Goal: Information Seeking & Learning: Learn about a topic

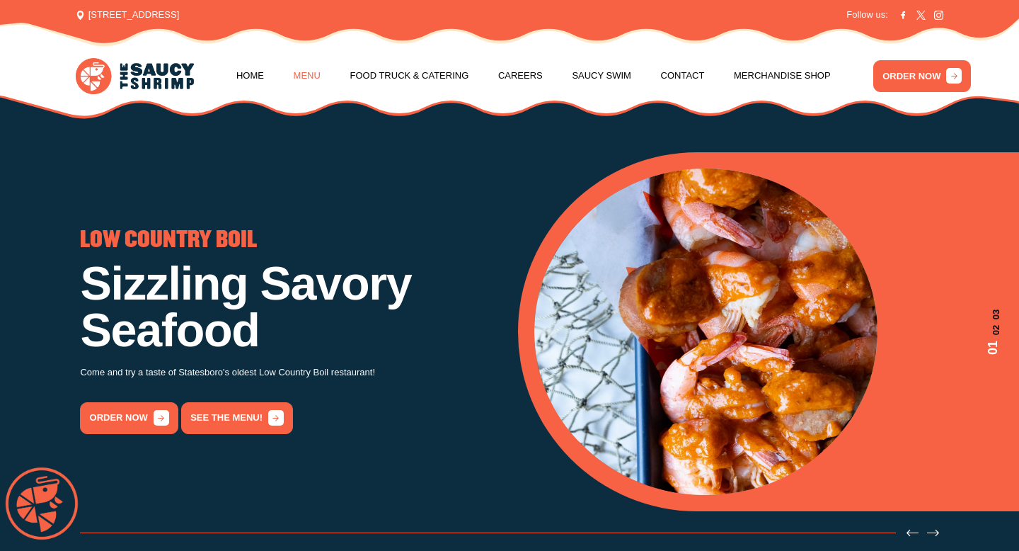
click at [306, 69] on link "Menu" at bounding box center [307, 76] width 27 height 54
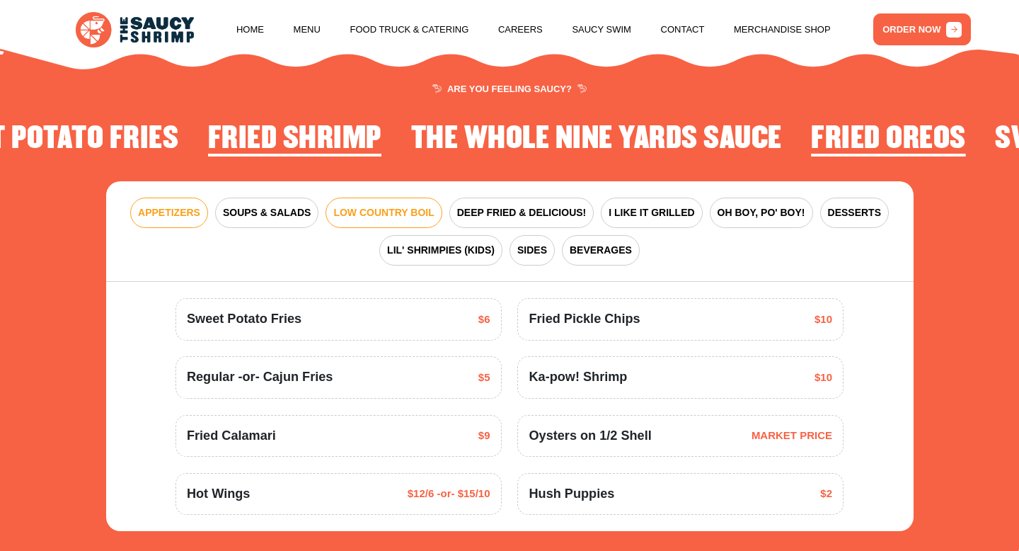
scroll to position [1641, 0]
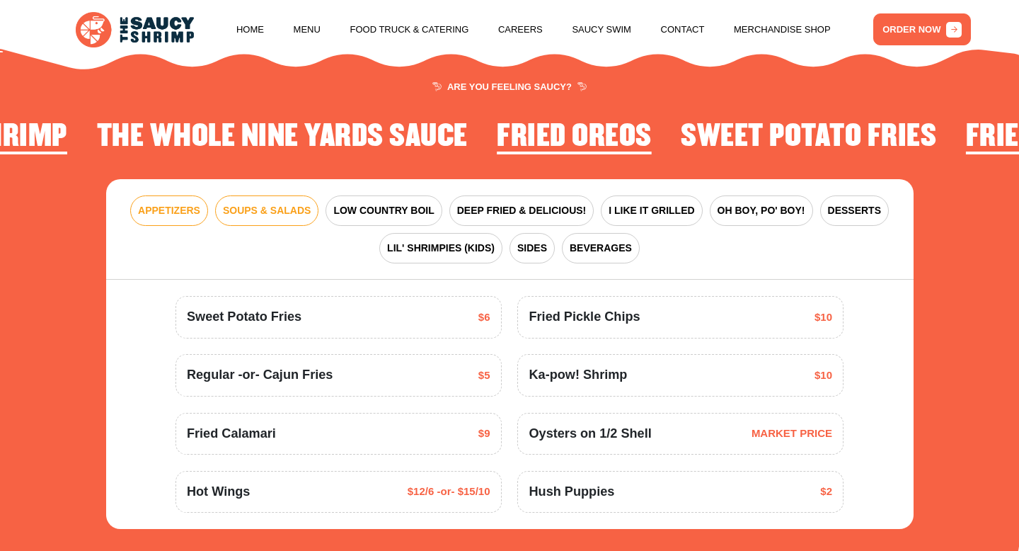
click at [294, 203] on span "SOUPS & SALADS" at bounding box center [267, 210] width 88 height 15
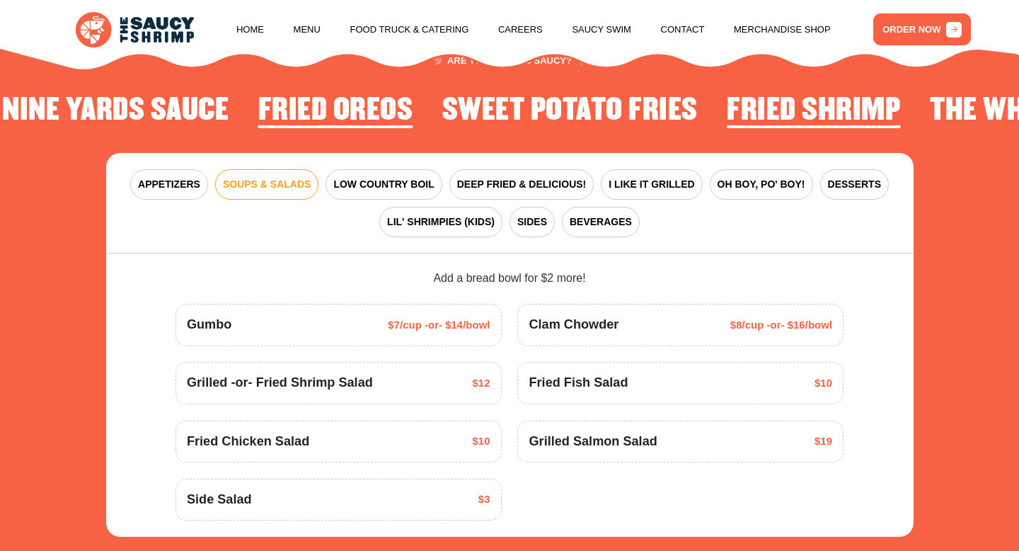
scroll to position [1669, 0]
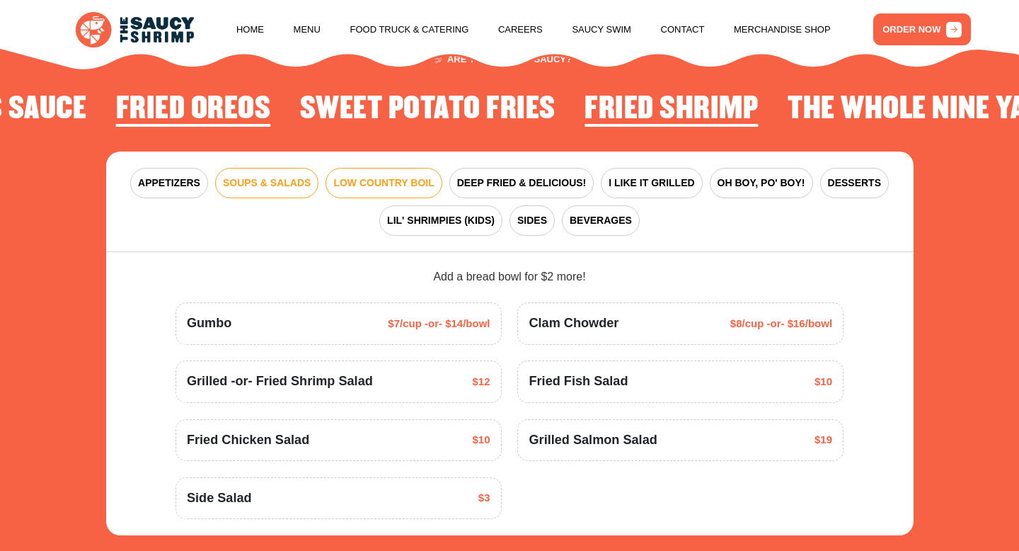
click at [408, 176] on span "LOW COUNTRY BOIL" at bounding box center [383, 183] width 100 height 15
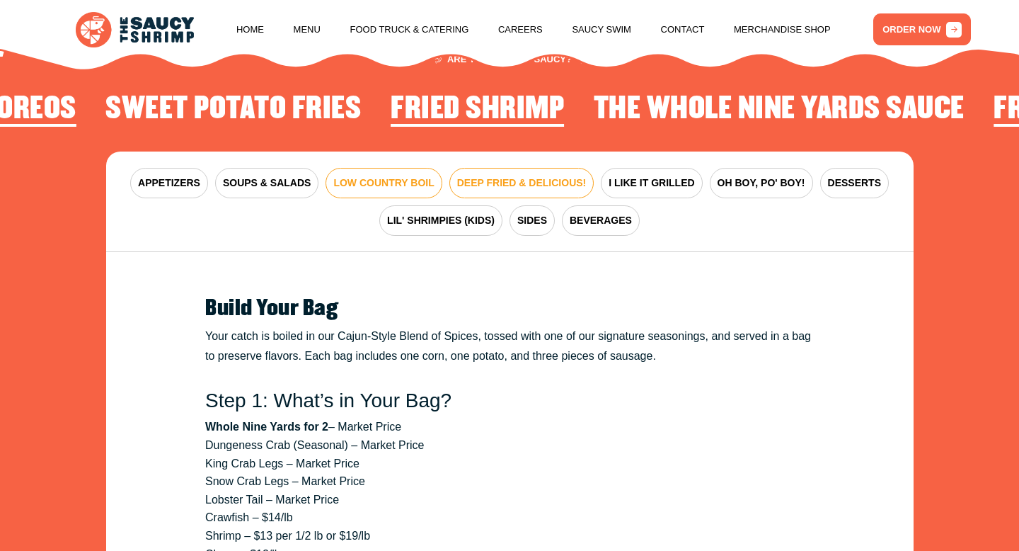
click at [573, 176] on span "DEEP FRIED & DELICIOUS!" at bounding box center [522, 183] width 130 height 15
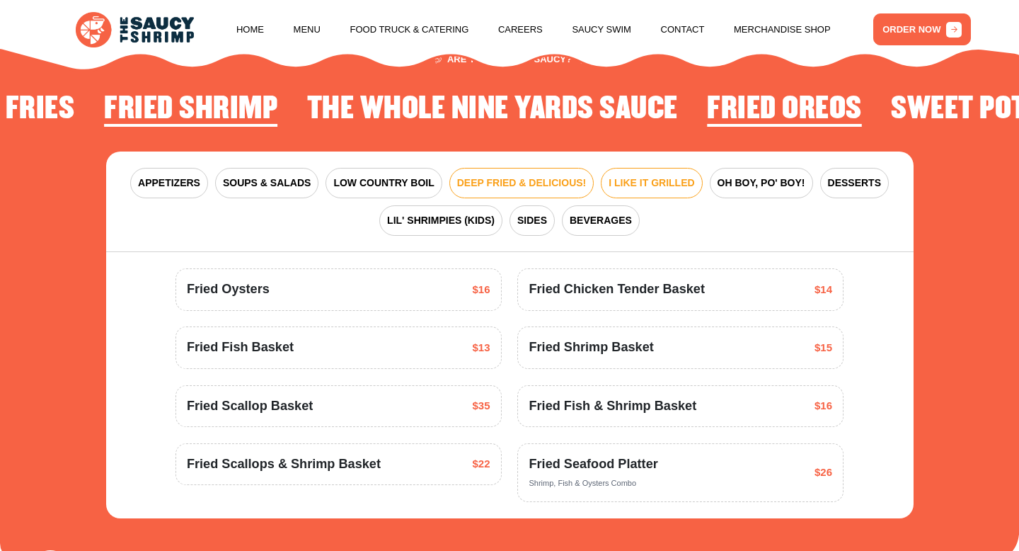
click at [621, 176] on span "I LIKE IT GRILLED" at bounding box center [652, 183] width 86 height 15
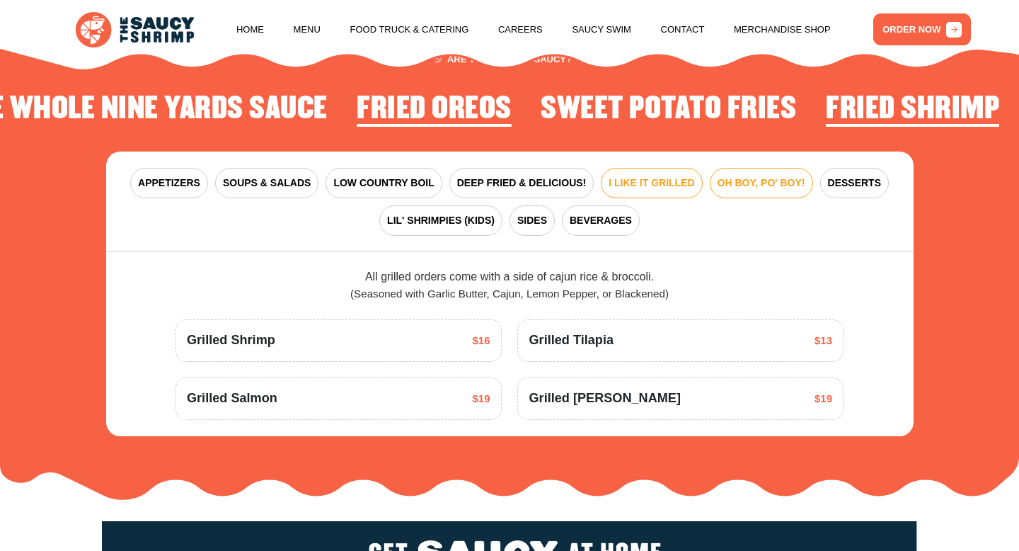
click at [734, 176] on span "OH BOY, PO' BOY!" at bounding box center [762, 183] width 88 height 15
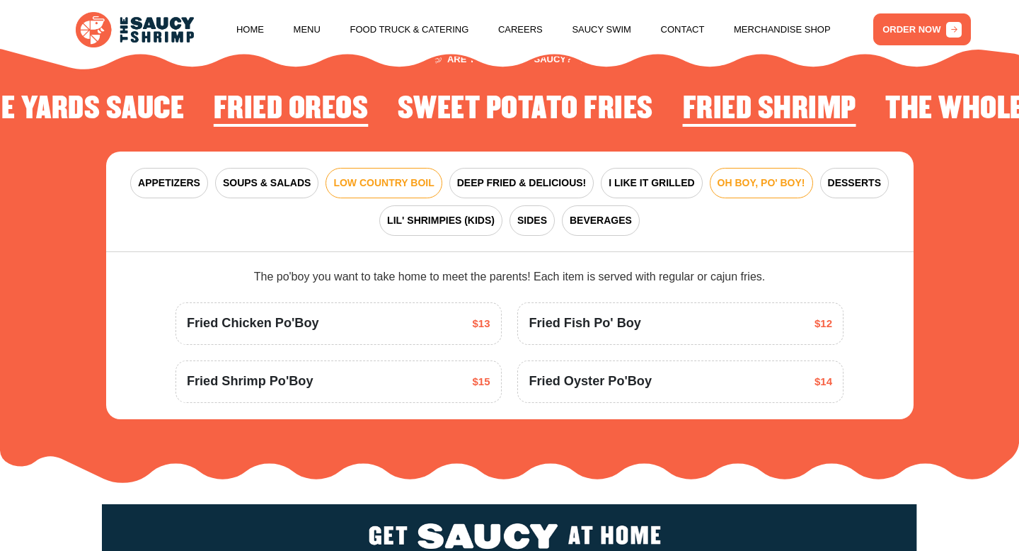
click at [408, 180] on button "LOW COUNTRY BOIL" at bounding box center [384, 183] width 116 height 30
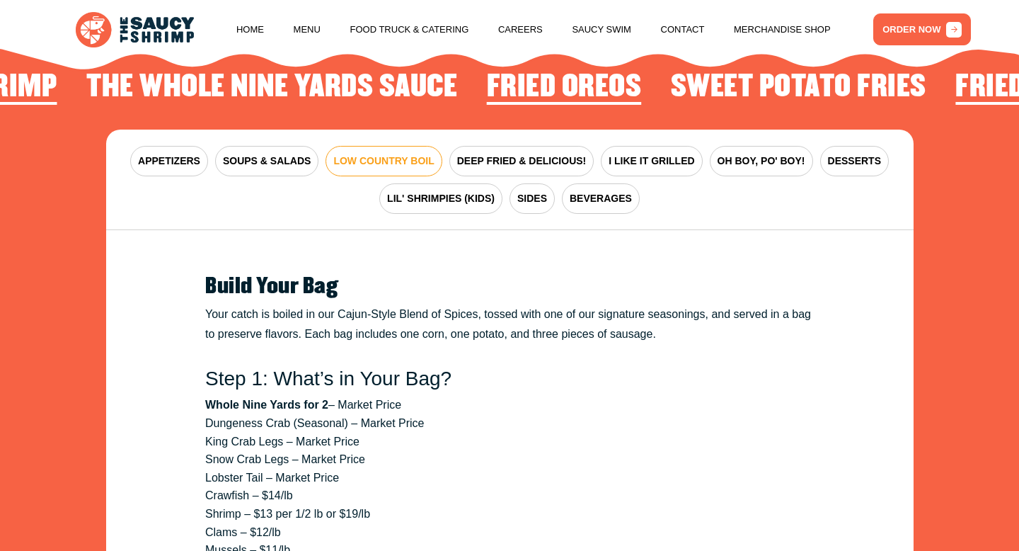
scroll to position [1708, 0]
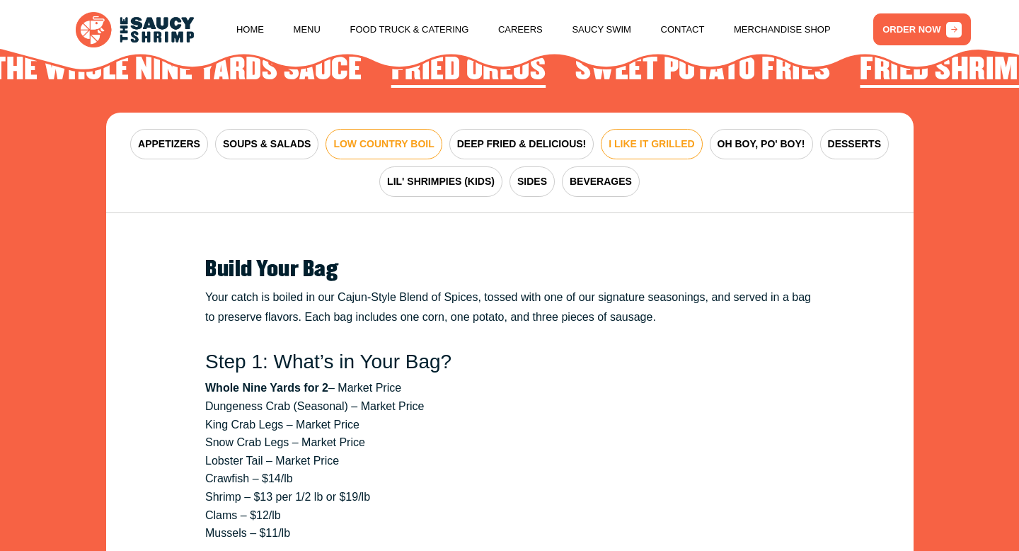
click at [635, 137] on span "I LIKE IT GRILLED" at bounding box center [652, 144] width 86 height 15
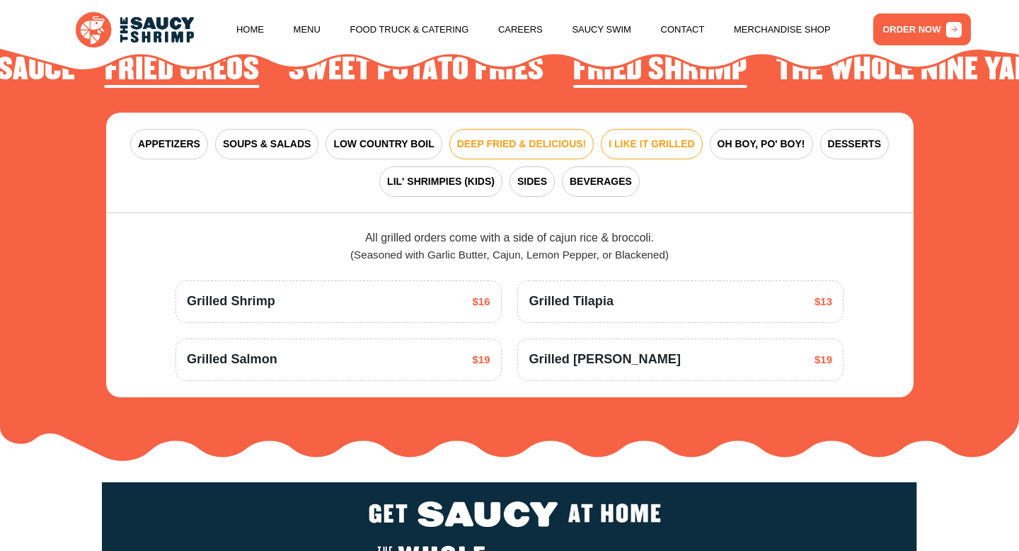
click at [503, 137] on span "DEEP FRIED & DELICIOUS!" at bounding box center [522, 144] width 130 height 15
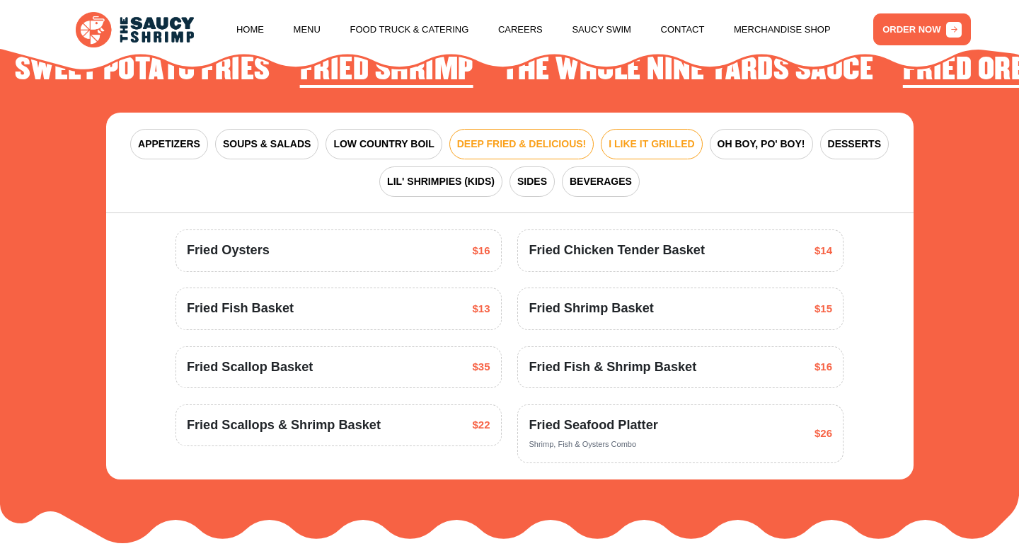
click at [620, 137] on span "I LIKE IT GRILLED" at bounding box center [652, 144] width 86 height 15
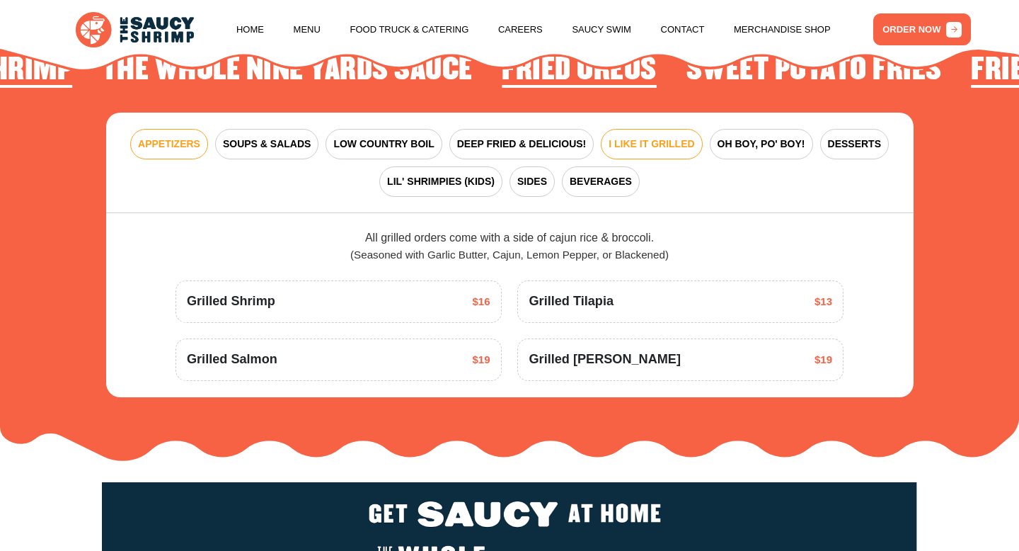
click at [184, 137] on span "APPETIZERS" at bounding box center [169, 144] width 62 height 15
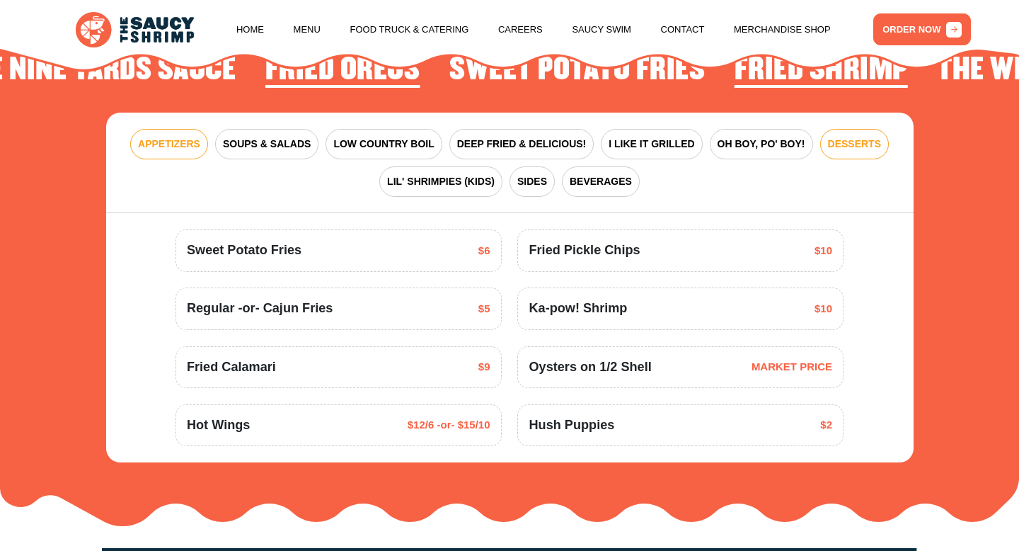
click at [874, 137] on span "DESSERTS" at bounding box center [854, 144] width 53 height 15
